Goal: Task Accomplishment & Management: Complete application form

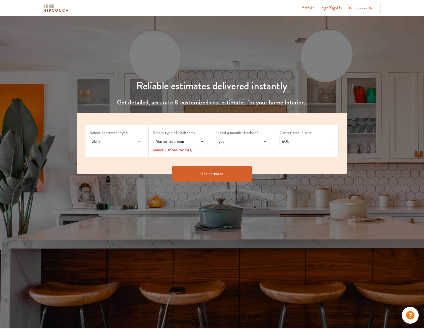
click at [135, 141] on span at bounding box center [134, 142] width 12 height 6
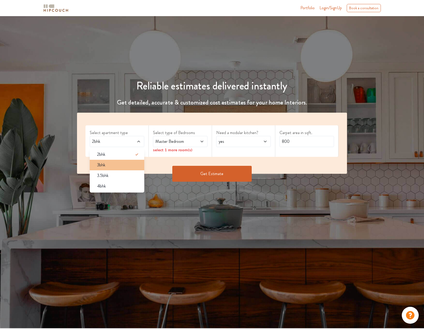
click at [103, 166] on span "3bhk" at bounding box center [101, 165] width 8 height 6
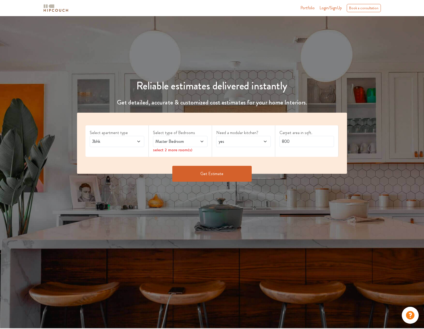
click at [204, 141] on icon at bounding box center [202, 142] width 4 height 4
click at [266, 145] on span at bounding box center [261, 142] width 12 height 6
click at [311, 145] on input "800" at bounding box center [307, 141] width 55 height 11
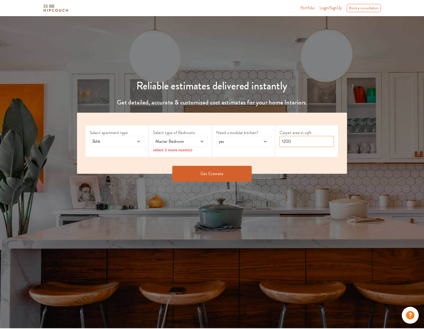
type input "1200"
click at [140, 140] on icon at bounding box center [139, 142] width 4 height 4
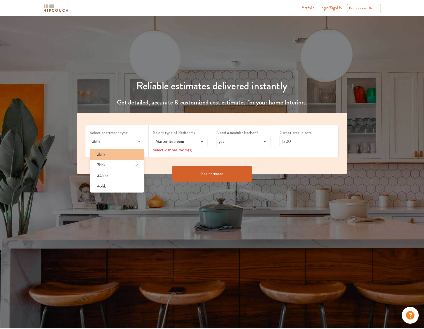
click at [104, 153] on span "2bhk" at bounding box center [101, 154] width 8 height 6
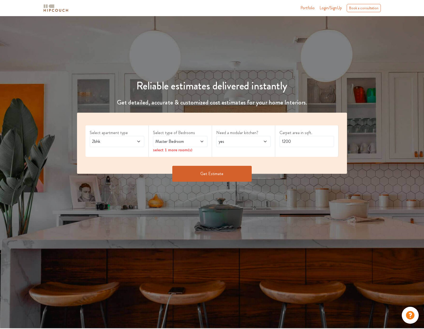
click at [225, 171] on button "Get Estimate" at bounding box center [211, 174] width 79 height 16
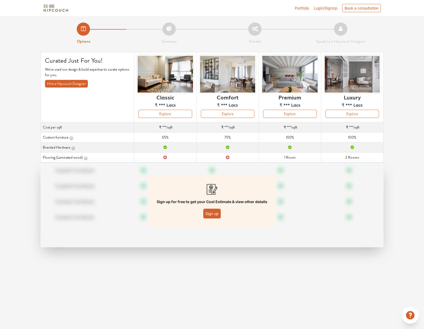
click at [211, 213] on button "Sign up" at bounding box center [211, 214] width 17 height 10
